Goal: Task Accomplishment & Management: Manage account settings

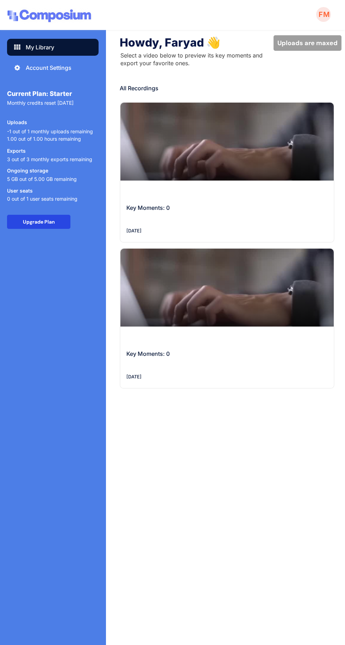
click at [43, 49] on div "My Library" at bounding box center [40, 47] width 29 height 8
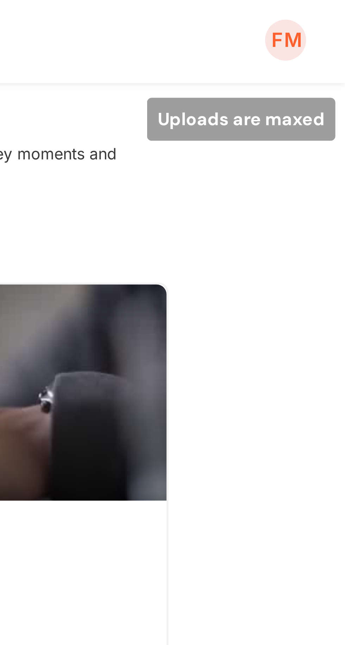
scroll to position [0, 50]
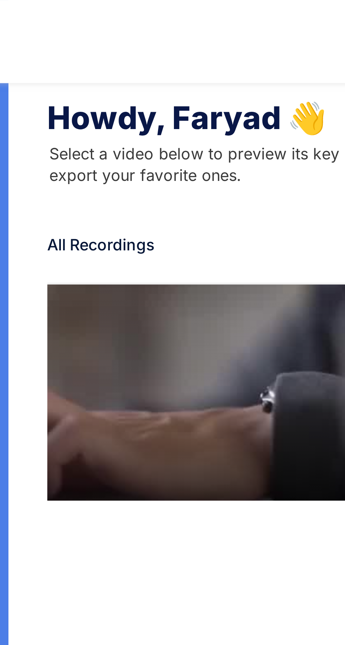
scroll to position [0, 92]
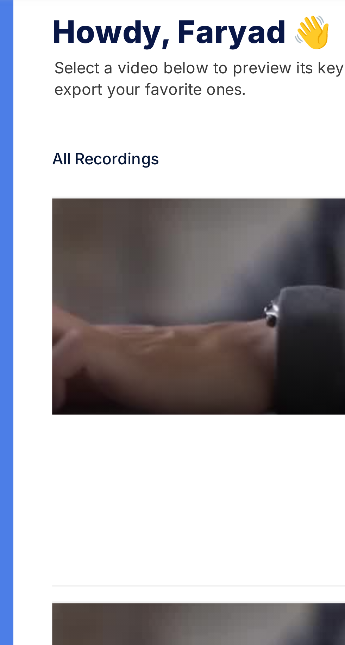
click at [188, 148] on div "min" at bounding box center [136, 142] width 214 height 78
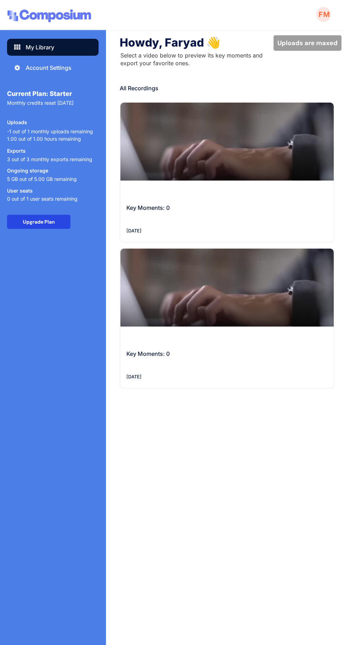
click at [60, 70] on div "Account Settings" at bounding box center [49, 67] width 46 height 8
